Goal: Information Seeking & Learning: Learn about a topic

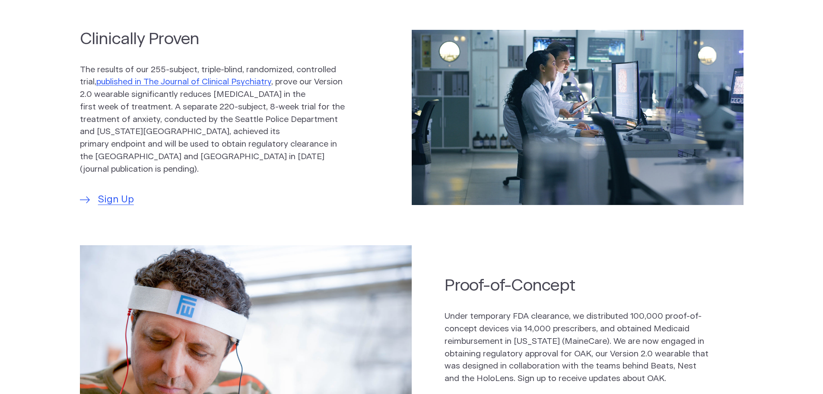
scroll to position [432, 0]
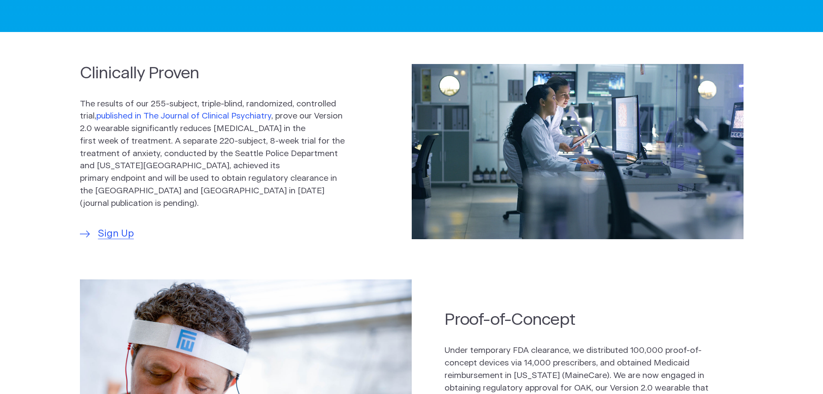
click at [135, 120] on link "published in The Journal of Clinical Psychiatry" at bounding box center [183, 116] width 175 height 8
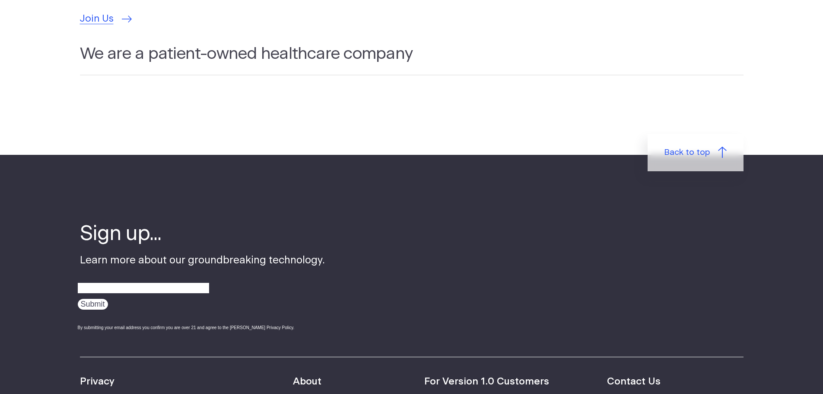
scroll to position [2463, 0]
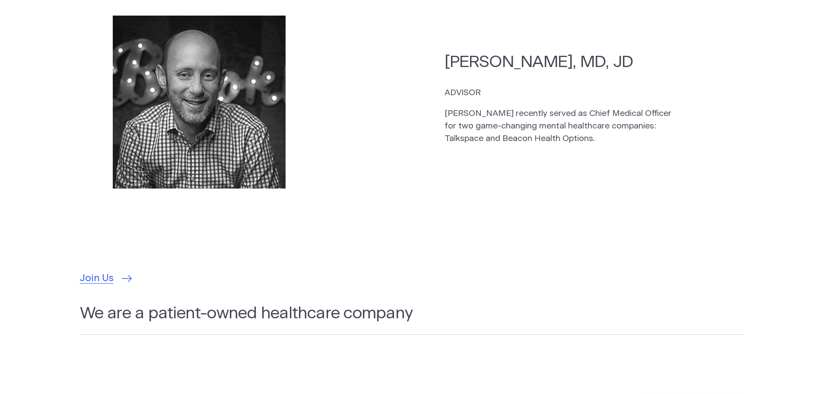
click at [529, 51] on h2 "[PERSON_NAME], MD, JD" at bounding box center [561, 62] width 233 height 22
copy h2 "[PERSON_NAME]"
drag, startPoint x: 546, startPoint y: 207, endPoint x: 566, endPoint y: 210, distance: 20.3
click at [546, 207] on section "[PERSON_NAME], MD, JD ADVISOR [PERSON_NAME] recently served as Chief Medical Of…" at bounding box center [412, 130] width 664 height 247
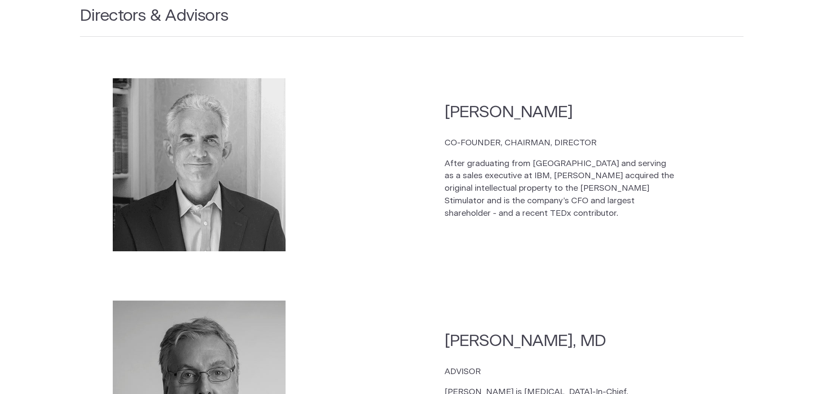
scroll to position [1253, 0]
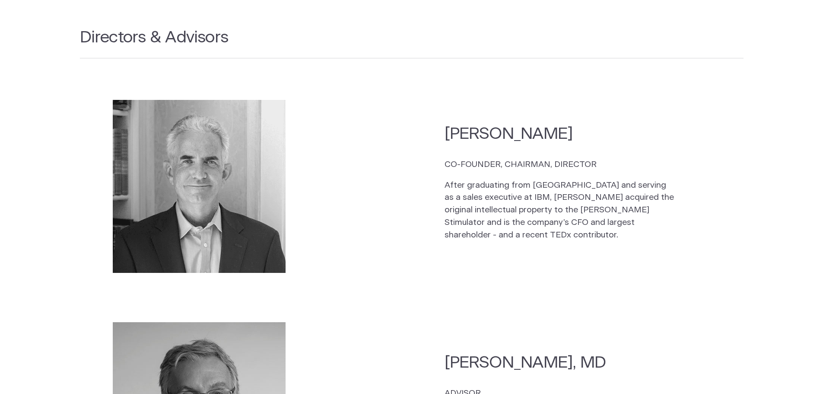
click at [613, 123] on h2 "[PERSON_NAME]" at bounding box center [561, 134] width 233 height 22
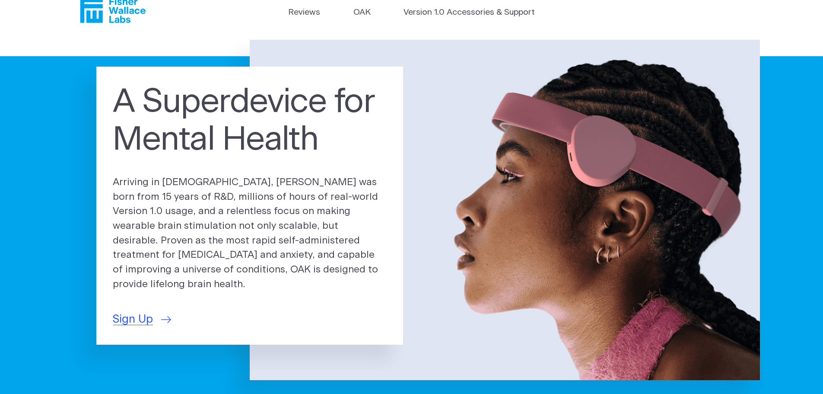
scroll to position [0, 0]
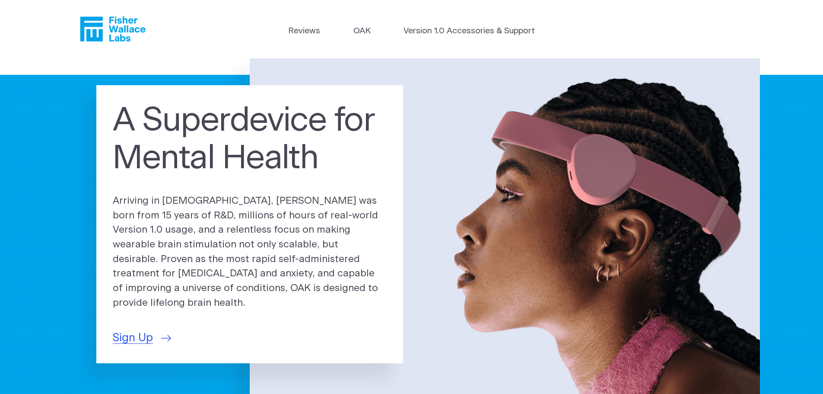
click at [39, 206] on section "A Superdevice for Mental Health Arriving in [DEMOGRAPHIC_DATA], [PERSON_NAME] w…" at bounding box center [411, 261] width 823 height 406
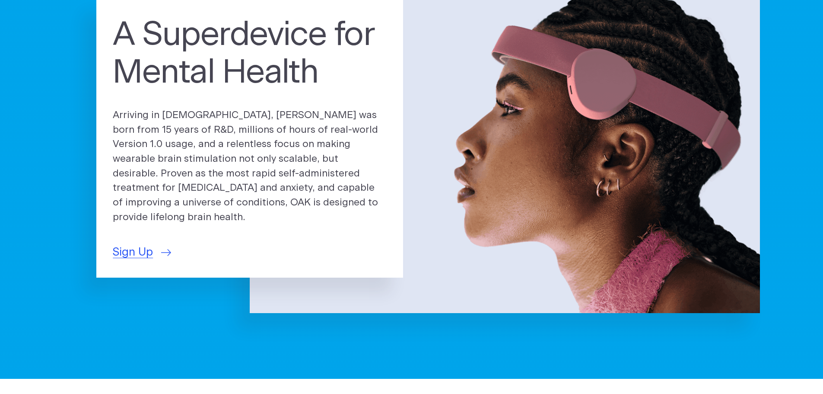
scroll to position [86, 0]
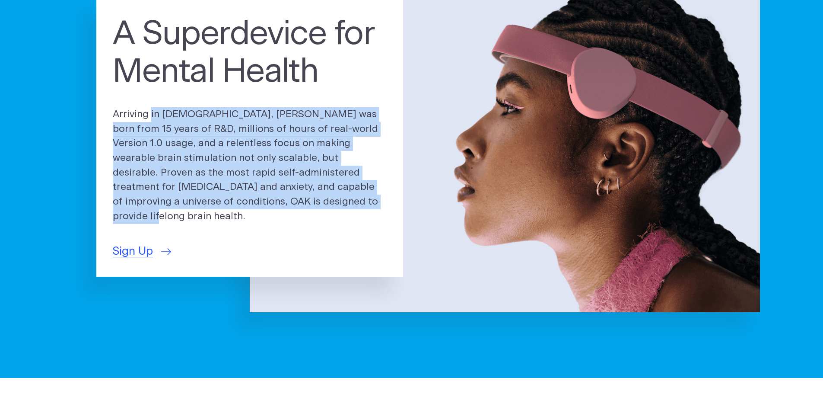
drag, startPoint x: 114, startPoint y: 123, endPoint x: 340, endPoint y: 207, distance: 240.5
click at [340, 207] on p "Arriving in [DEMOGRAPHIC_DATA], [PERSON_NAME] was born from 15 years of R&D, mi…" at bounding box center [250, 165] width 274 height 117
copy p "Arriving in [DEMOGRAPHIC_DATA], [PERSON_NAME] was born from 15 years of R&D, mi…"
click at [346, 197] on p "Arriving in [DEMOGRAPHIC_DATA], [PERSON_NAME] was born from 15 years of R&D, mi…" at bounding box center [250, 165] width 274 height 117
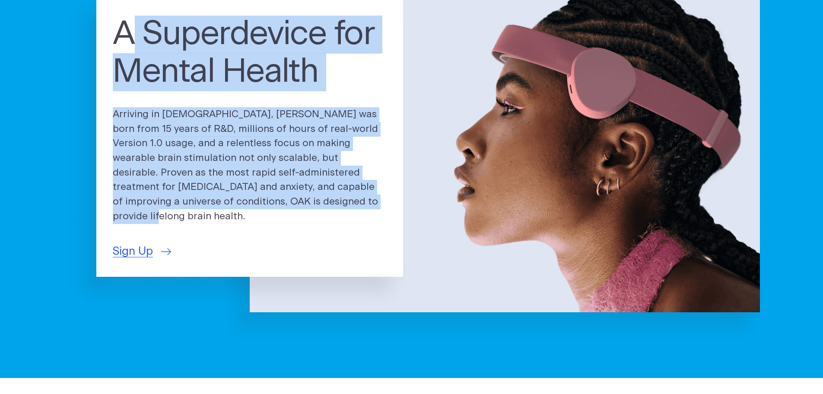
scroll to position [64, 0]
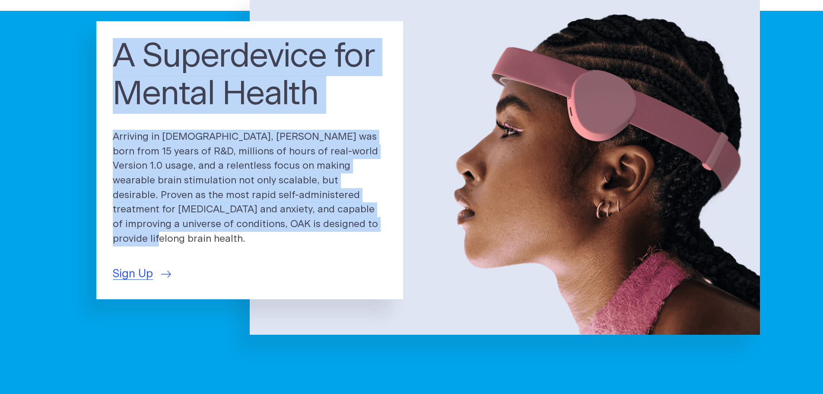
drag, startPoint x: 319, startPoint y: 207, endPoint x: 80, endPoint y: 50, distance: 285.2
click at [80, 50] on div "A Superdevice for Mental Health Arriving in [DEMOGRAPHIC_DATA], [PERSON_NAME] w…" at bounding box center [420, 164] width 680 height 340
copy div "A Superdevice for Mental Health Arriving in [DEMOGRAPHIC_DATA], [PERSON_NAME] w…"
click at [130, 322] on div "A Superdevice for Mental Health Arriving in [DEMOGRAPHIC_DATA], [PERSON_NAME] w…" at bounding box center [420, 164] width 680 height 340
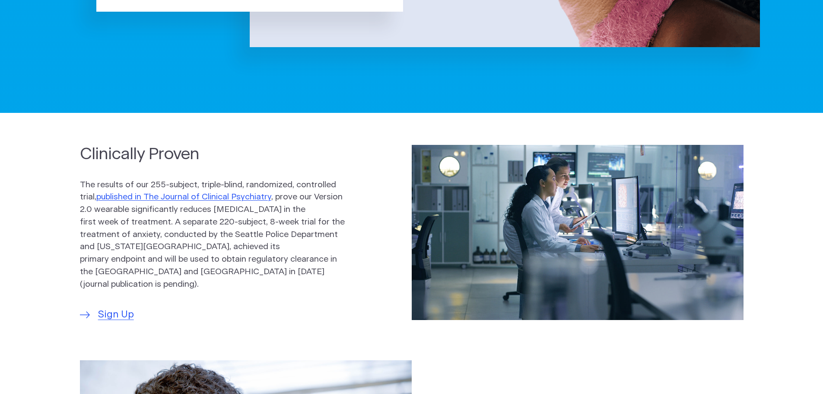
scroll to position [366, 0]
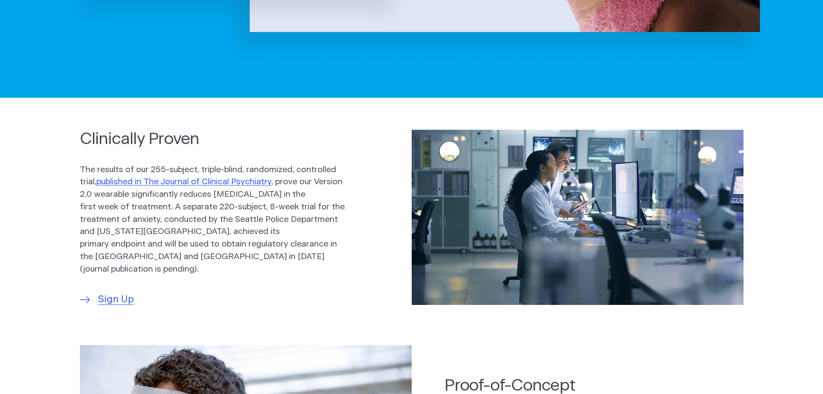
click at [489, 320] on div "Clinically Proven The results of our 255-subject, triple-blind, randomized, con…" at bounding box center [411, 217] width 823 height 239
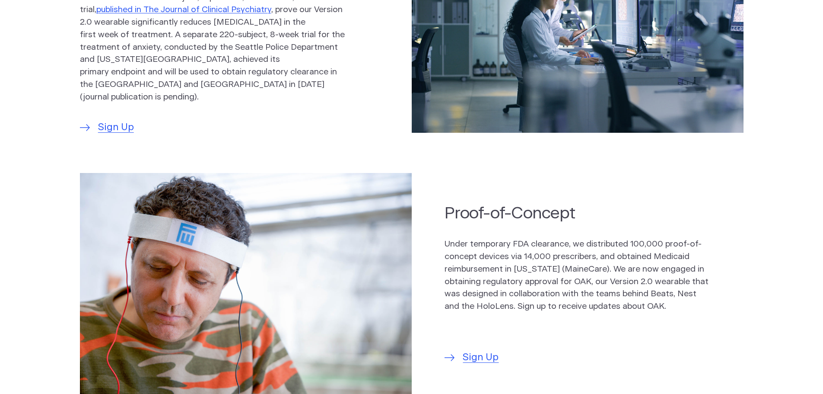
scroll to position [539, 0]
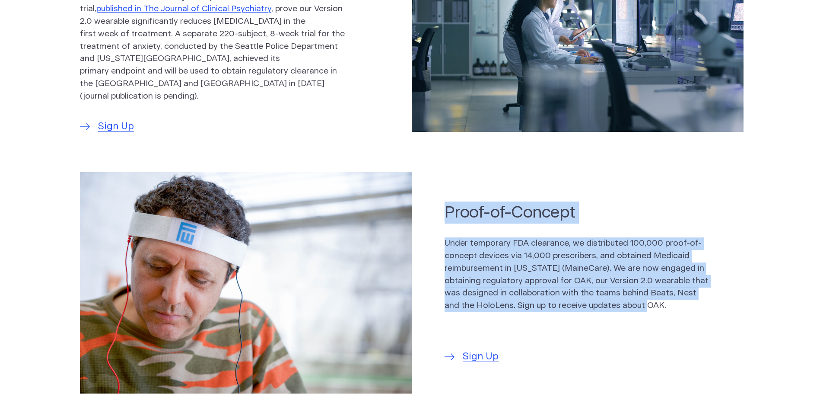
drag, startPoint x: 447, startPoint y: 209, endPoint x: 676, endPoint y: 301, distance: 245.9
click at [666, 304] on div "Proof-of-Concept Under temporary FDA clearance, we distributed 100,000 proof-of…" at bounding box center [594, 282] width 299 height 163
copy div "Proof-of-Concept Under temporary FDA clearance, we distributed 100,000 proof-of…"
click at [753, 219] on section "Proof-of-Concept Under temporary FDA clearance, we distributed 100,000 proof-of…" at bounding box center [411, 283] width 823 height 238
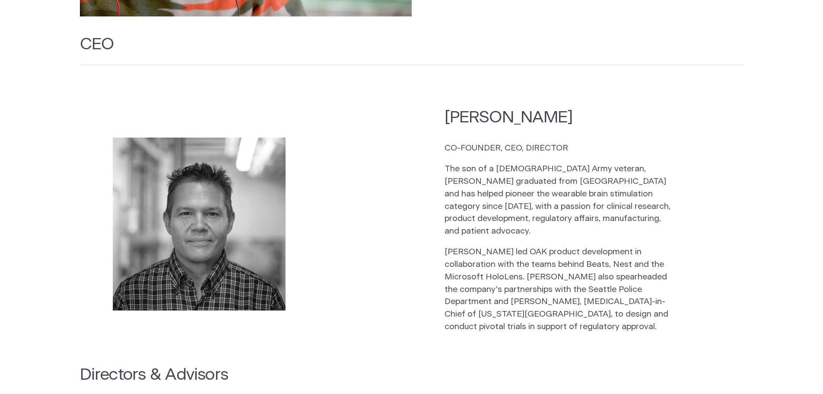
scroll to position [928, 0]
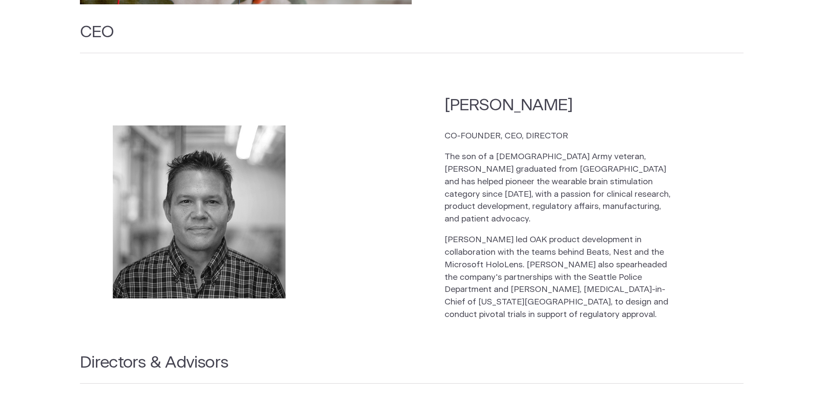
drag, startPoint x: 578, startPoint y: 127, endPoint x: 422, endPoint y: 135, distance: 156.7
click at [422, 135] on section "[PERSON_NAME] CO-FOUNDER, CEO, DIRECTOR The son of a [DEMOGRAPHIC_DATA] Army ve…" at bounding box center [412, 212] width 664 height 252
copy p "CO-FOUNDER, CEO, DIRECTOR"
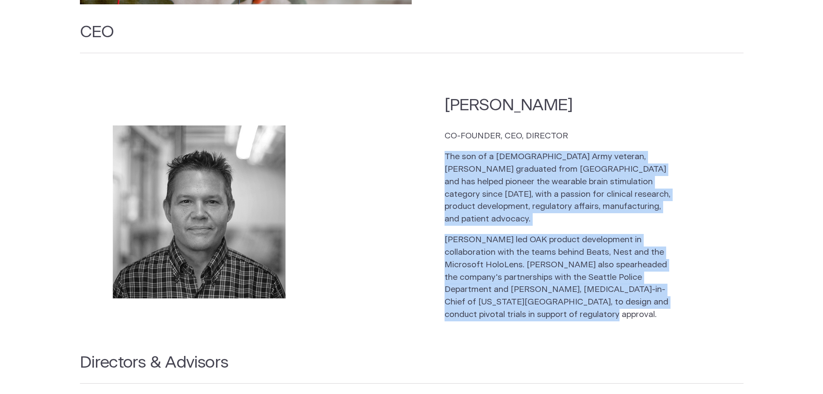
drag, startPoint x: 486, startPoint y: 302, endPoint x: 420, endPoint y: 140, distance: 175.0
click at [420, 140] on section "[PERSON_NAME] CO-FOUNDER, CEO, DIRECTOR The son of a [DEMOGRAPHIC_DATA] Army ve…" at bounding box center [412, 212] width 664 height 252
copy div "The son of a [DEMOGRAPHIC_DATA] Army veteran, [PERSON_NAME] graduated from [GEO…"
click at [375, 319] on section "[PERSON_NAME] CO-FOUNDER, CEO, DIRECTOR The son of a [DEMOGRAPHIC_DATA] Army ve…" at bounding box center [412, 212] width 664 height 252
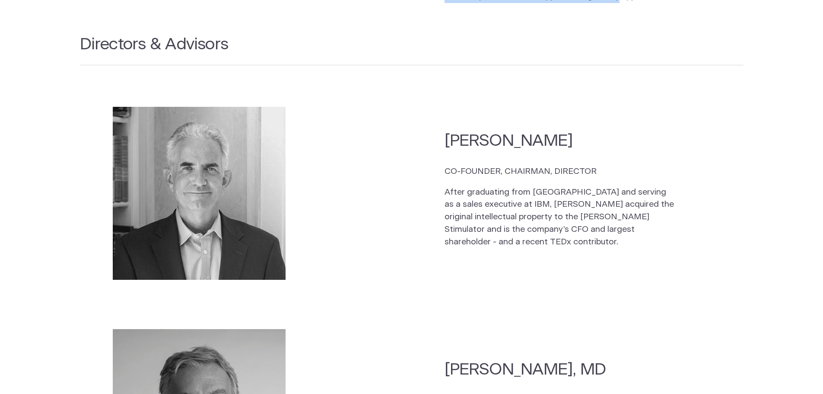
scroll to position [1231, 0]
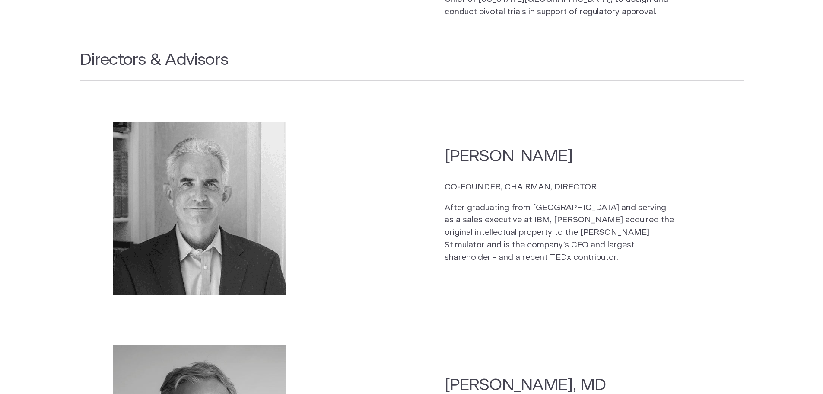
click at [532, 147] on h2 "[PERSON_NAME]" at bounding box center [561, 156] width 233 height 22
click at [524, 145] on h2 "[PERSON_NAME]" at bounding box center [561, 156] width 233 height 22
click at [594, 240] on p "After graduating from [GEOGRAPHIC_DATA] and serving as a sales executive at IBM…" at bounding box center [561, 233] width 233 height 62
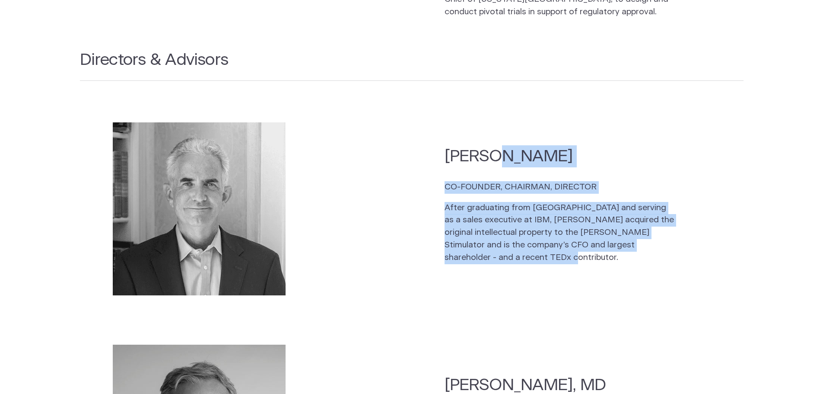
drag, startPoint x: 499, startPoint y: 243, endPoint x: 436, endPoint y: 131, distance: 128.5
click at [436, 131] on section "[PERSON_NAME] CO-FOUNDER, CHAIRMAN, DIRECTOR After graduating from [GEOGRAPHIC_…" at bounding box center [412, 208] width 664 height 189
copy div "[PERSON_NAME] CO-FOUNDER, CHAIRMAN, DIRECTOR After graduating from [GEOGRAPHIC_…"
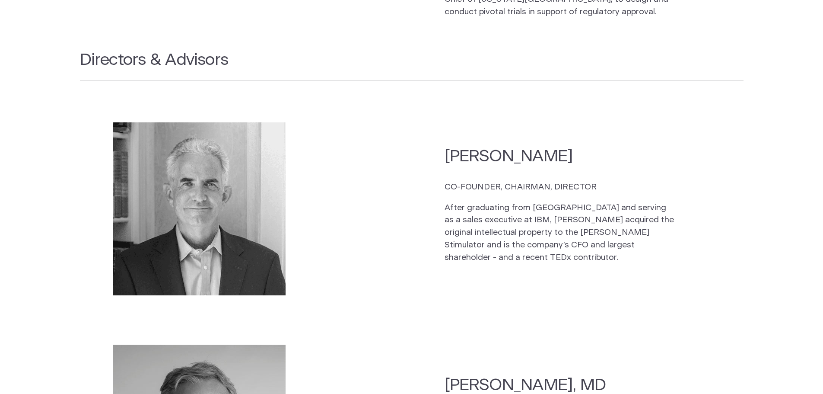
click at [311, 257] on section "[PERSON_NAME] CO-FOUNDER, CHAIRMAN, DIRECTOR After graduating from [GEOGRAPHIC_…" at bounding box center [412, 208] width 664 height 189
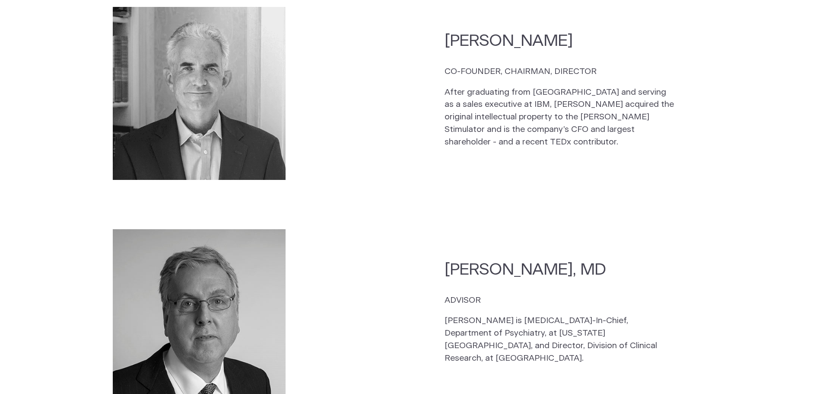
scroll to position [1490, 0]
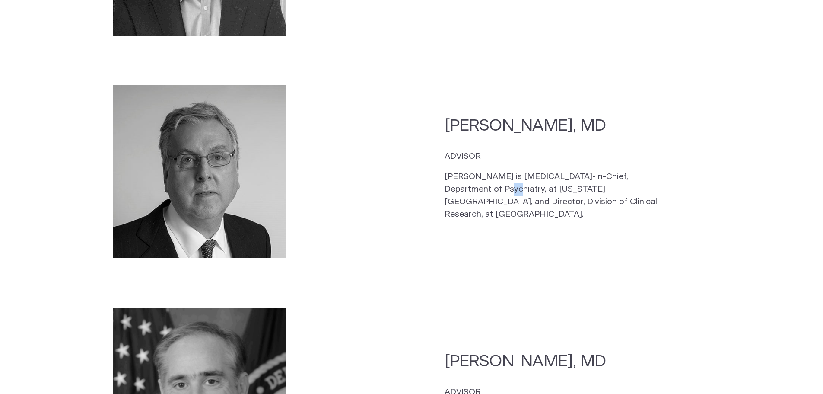
drag, startPoint x: 635, startPoint y: 165, endPoint x: 646, endPoint y: 175, distance: 15.0
click at [642, 172] on p "[PERSON_NAME] is [MEDICAL_DATA]-In-Chief, Department of Psychiatry, at [US_STAT…" at bounding box center [561, 196] width 233 height 50
drag, startPoint x: 660, startPoint y: 193, endPoint x: 433, endPoint y: 115, distance: 240.3
click at [433, 115] on section "[PERSON_NAME], MD ADVISOR [PERSON_NAME] is [MEDICAL_DATA]-In-Chief, Department …" at bounding box center [412, 171] width 664 height 189
copy div "[PERSON_NAME], MD ADVISOR [PERSON_NAME] is [MEDICAL_DATA]-In-Chief, Department …"
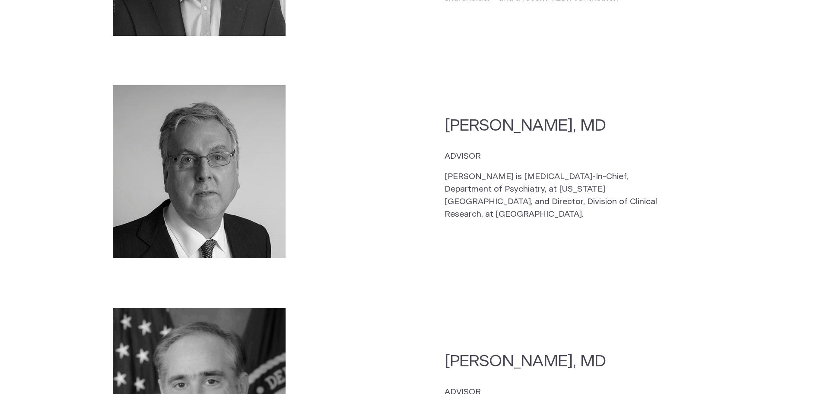
click at [322, 149] on section "[PERSON_NAME], MD ADVISOR [PERSON_NAME] is [MEDICAL_DATA]-In-Chief, Department …" at bounding box center [412, 171] width 664 height 189
click at [519, 237] on section "[PERSON_NAME], MD ADVISOR [PERSON_NAME] is [MEDICAL_DATA]-In-Chief, Department …" at bounding box center [412, 171] width 664 height 189
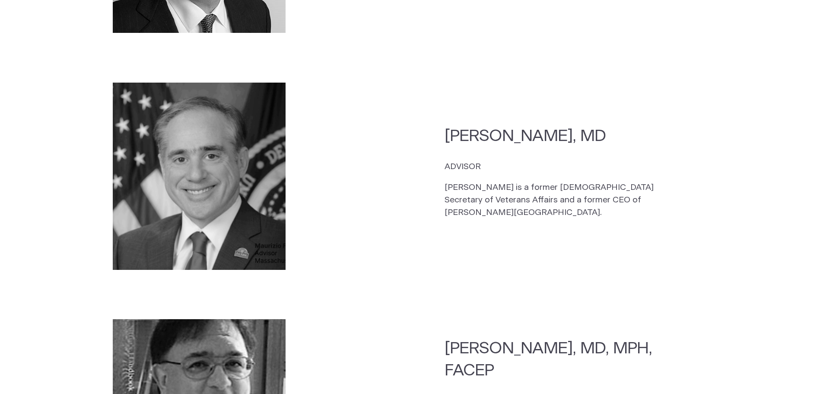
scroll to position [1706, 0]
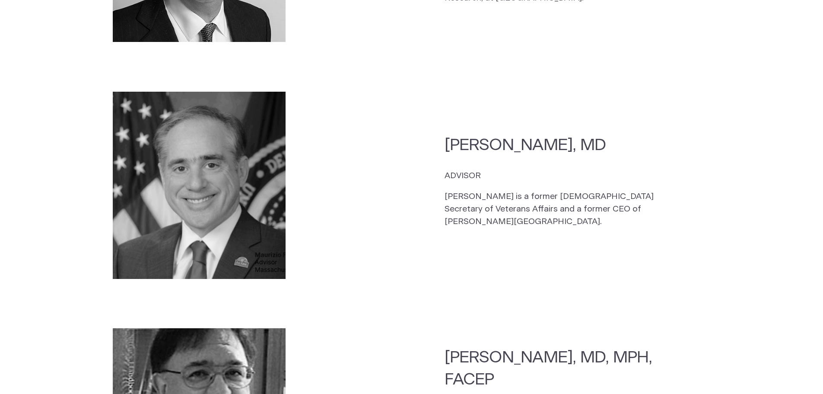
click at [610, 204] on p "[PERSON_NAME] is a former [DEMOGRAPHIC_DATA] Secretary of Veterans Affairs and …" at bounding box center [561, 209] width 233 height 37
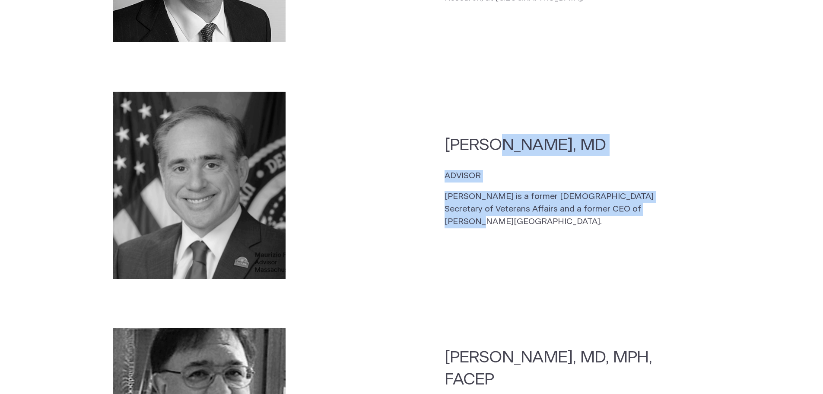
drag, startPoint x: 599, startPoint y: 199, endPoint x: 448, endPoint y: 140, distance: 162.2
click at [448, 140] on div "[PERSON_NAME], MD ADVISOR [PERSON_NAME] is a former [DEMOGRAPHIC_DATA] Secretar…" at bounding box center [578, 185] width 266 height 102
copy div "[PERSON_NAME], MD ADVISOR [PERSON_NAME] is a former [DEMOGRAPHIC_DATA] Secretar…"
click at [529, 265] on section "[PERSON_NAME], MD ADVISOR [PERSON_NAME] is a former [DEMOGRAPHIC_DATA] Secretar…" at bounding box center [412, 185] width 664 height 204
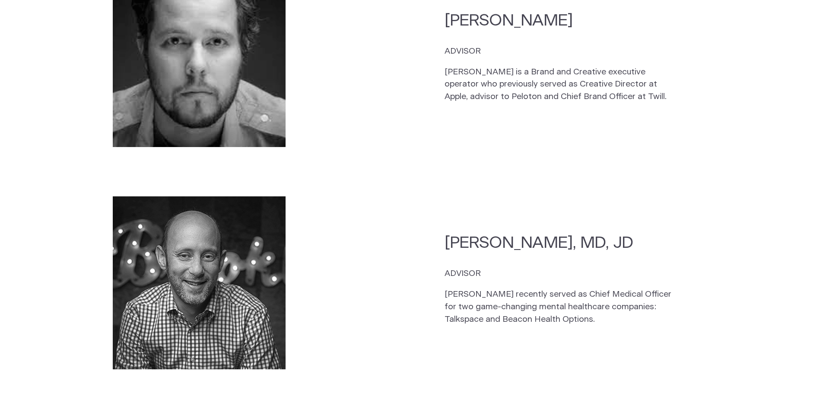
scroll to position [2268, 0]
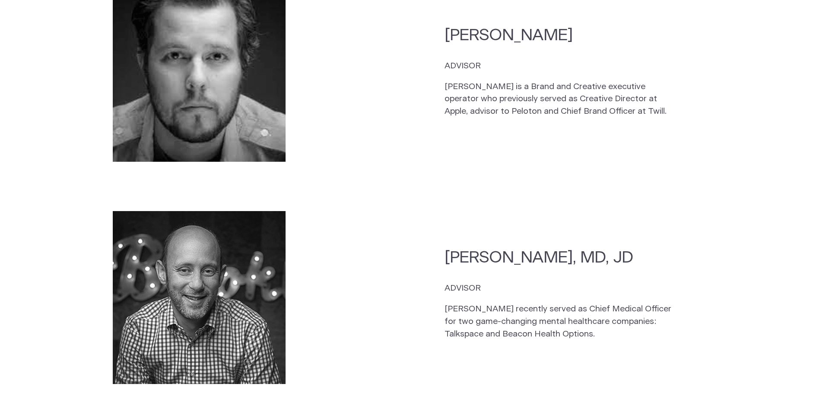
drag, startPoint x: 560, startPoint y: 306, endPoint x: 557, endPoint y: 337, distance: 30.8
click at [560, 306] on p "[PERSON_NAME] recently served as Chief Medical Officer for two game-changing me…" at bounding box center [561, 321] width 233 height 37
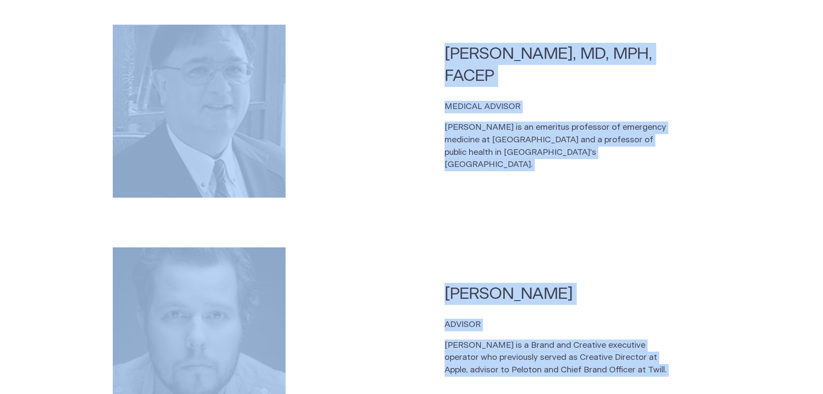
scroll to position [2009, 0]
drag, startPoint x: 551, startPoint y: 328, endPoint x: 157, endPoint y: 67, distance: 472.2
copy section "[PERSON_NAME], MD, MPH, FACEP MEDICAL ADVISOR [PERSON_NAME] is an emeritus prof…"
click at [459, 157] on div "[PERSON_NAME], MD, MPH, FACEP MEDICAL ADVISOR [PERSON_NAME] is an emeritus prof…" at bounding box center [578, 112] width 266 height 137
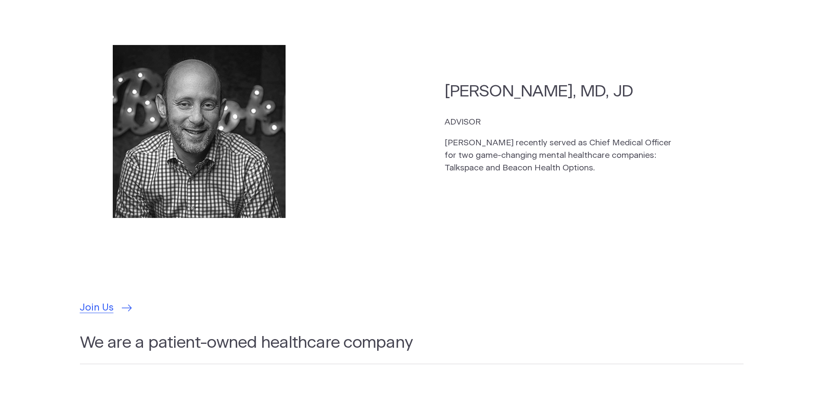
scroll to position [2225, 0]
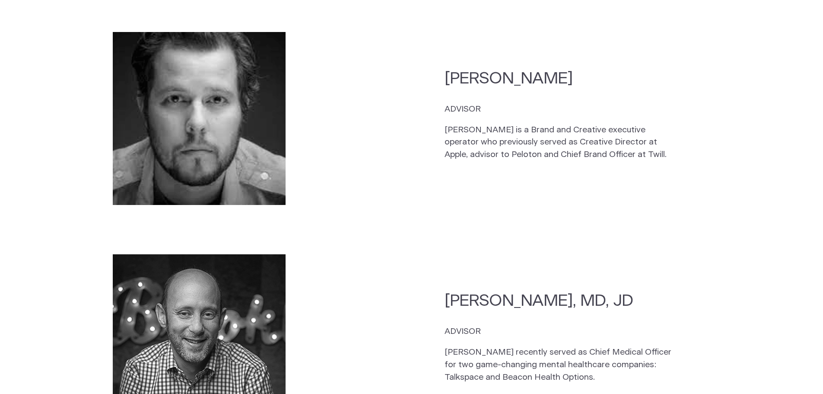
drag, startPoint x: 86, startPoint y: 56, endPoint x: 148, endPoint y: 95, distance: 73.8
click at [86, 56] on section "[PERSON_NAME] ADVISOR [PERSON_NAME] is a Brand and Creative executive operator …" at bounding box center [412, 118] width 664 height 189
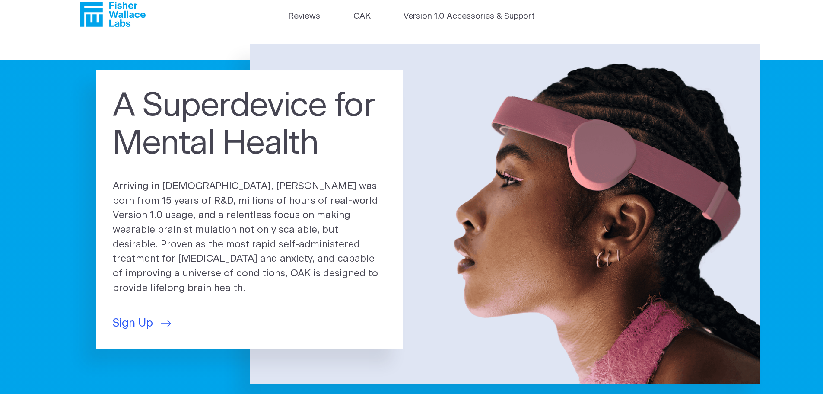
scroll to position [0, 0]
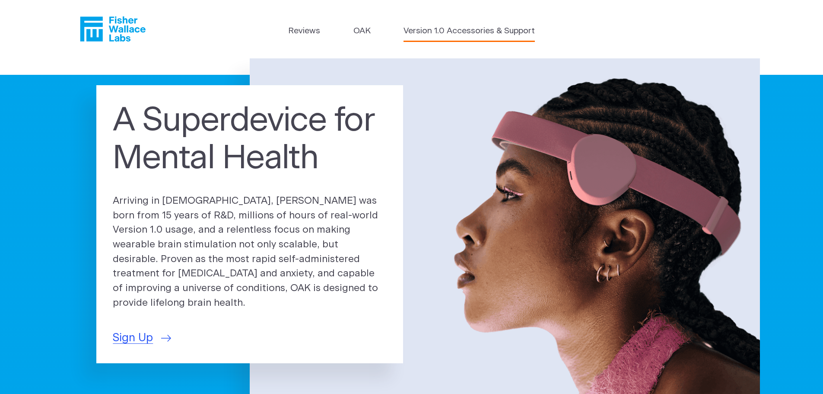
click at [438, 31] on link "Version 1.0 Accessories & Support" at bounding box center [469, 31] width 131 height 13
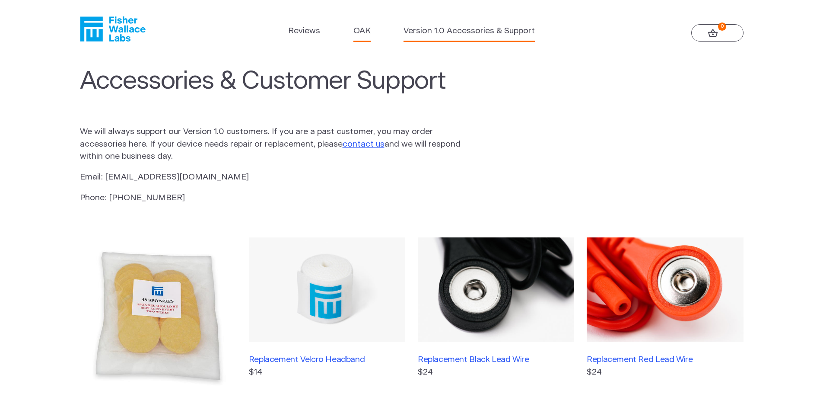
click at [363, 30] on link "OAK" at bounding box center [362, 31] width 17 height 13
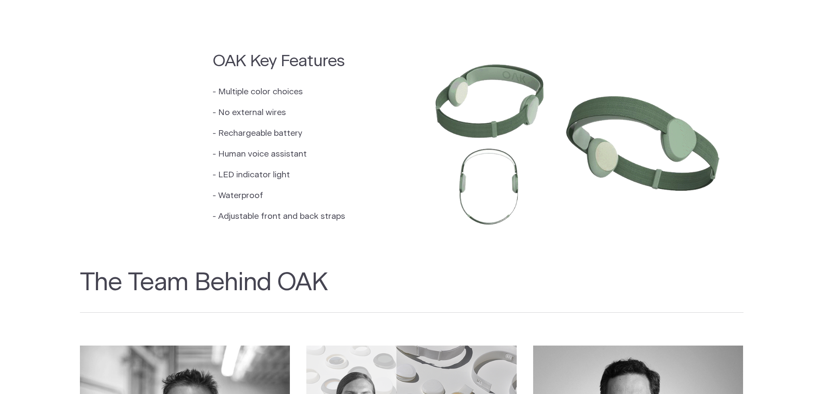
scroll to position [778, 0]
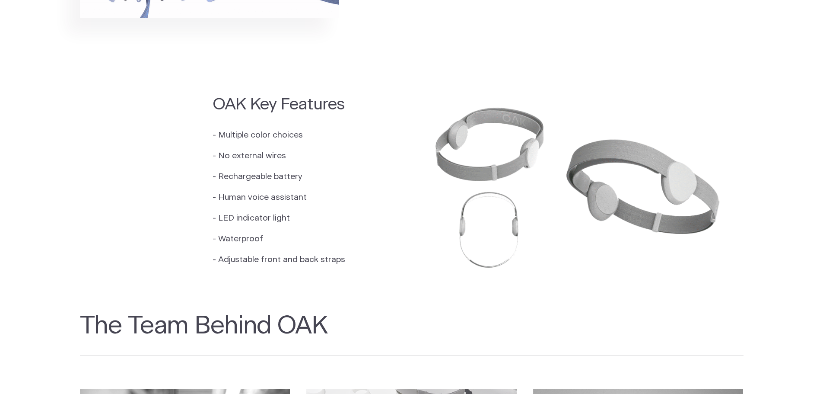
click at [169, 213] on section "OAK Key Features - Multiple color choices - No external wires - Rechargeable ba…" at bounding box center [411, 184] width 823 height 238
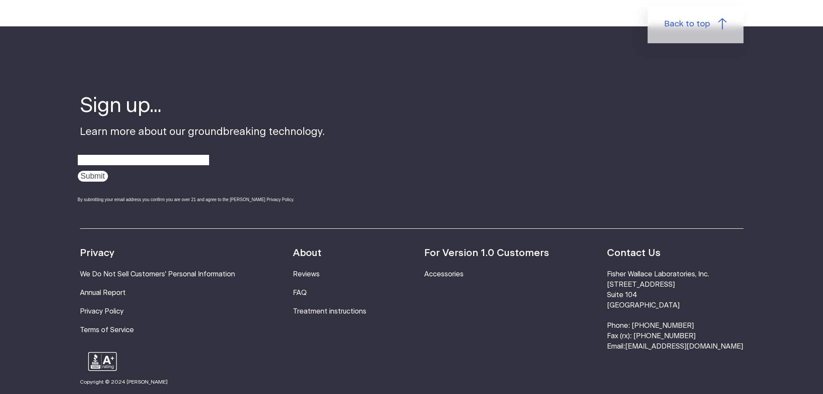
scroll to position [1628, 0]
